Goal: Transaction & Acquisition: Download file/media

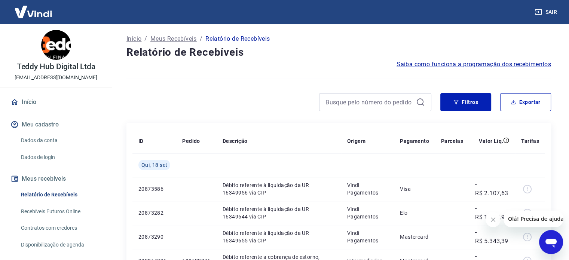
click at [491, 219] on icon "Fechar mensagem da empresa" at bounding box center [493, 220] width 6 height 6
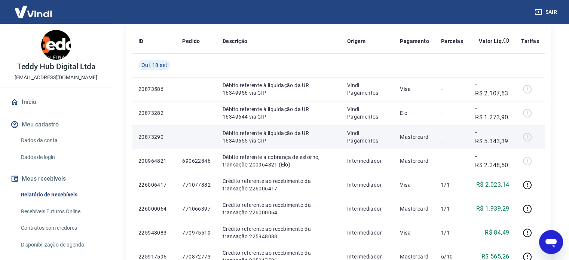
scroll to position [112, 0]
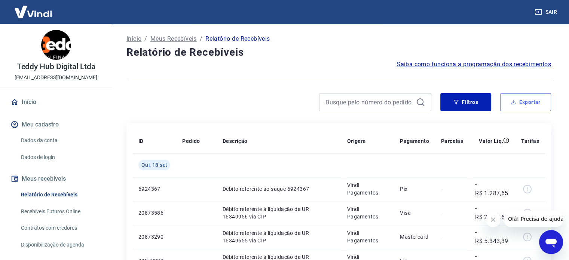
click at [531, 107] on button "Exportar" at bounding box center [525, 102] width 51 height 18
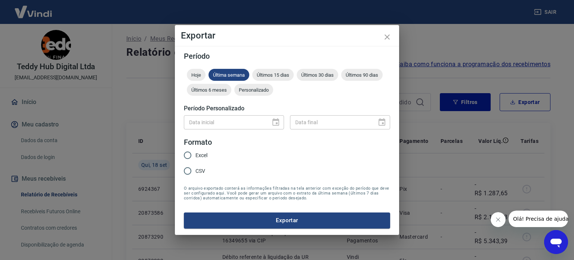
click at [230, 111] on h5 "Período Personalizado" at bounding box center [287, 108] width 206 height 7
click at [275, 124] on div "Data inicial" at bounding box center [234, 122] width 100 height 14
click at [262, 91] on span "Personalizado" at bounding box center [253, 90] width 39 height 6
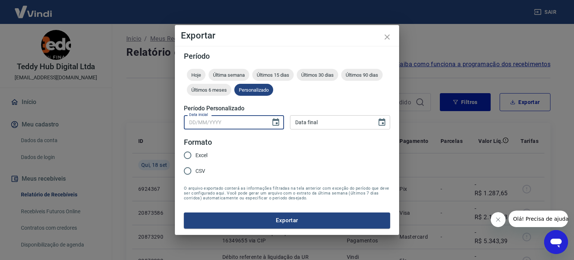
click at [249, 125] on input "Data inicial" at bounding box center [225, 122] width 82 height 14
type input "DD/MM/YYYY"
click at [276, 125] on icon "Choose date" at bounding box center [276, 122] width 9 height 9
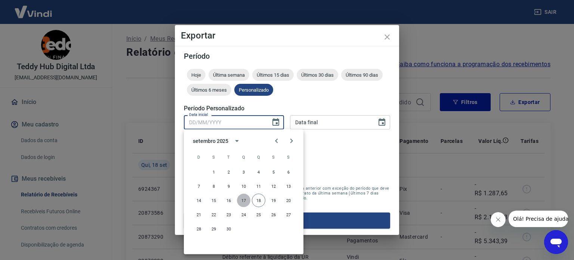
click at [244, 198] on button "17" at bounding box center [243, 200] width 13 height 13
type input "[DATE]"
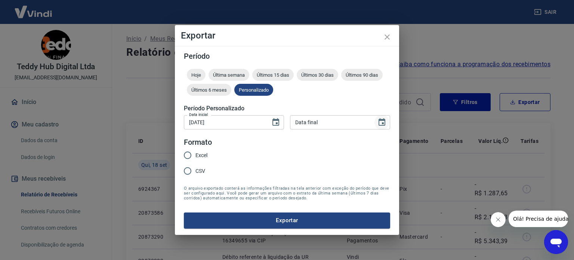
click at [386, 125] on icon "Choose date" at bounding box center [382, 122] width 9 height 9
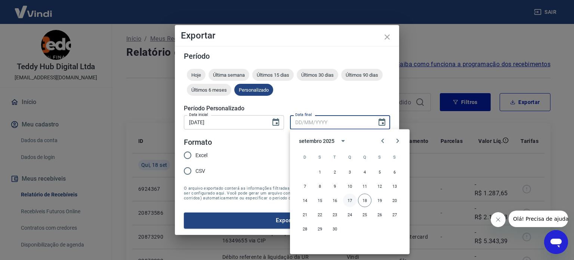
click at [352, 200] on button "17" at bounding box center [349, 200] width 13 height 13
type input "[DATE]"
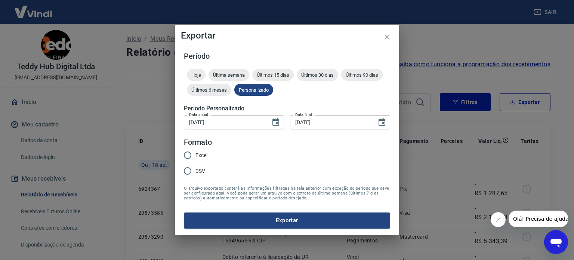
click at [190, 157] on input "Excel" at bounding box center [188, 155] width 16 height 16
radio input "true"
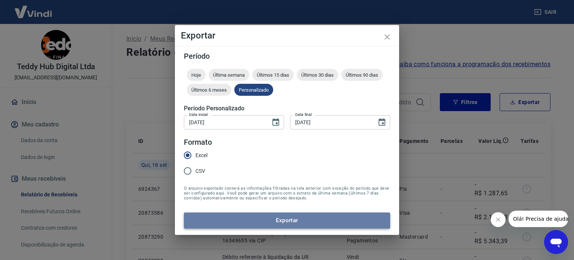
click at [275, 224] on button "Exportar" at bounding box center [287, 220] width 206 height 16
